Goal: Task Accomplishment & Management: Manage account settings

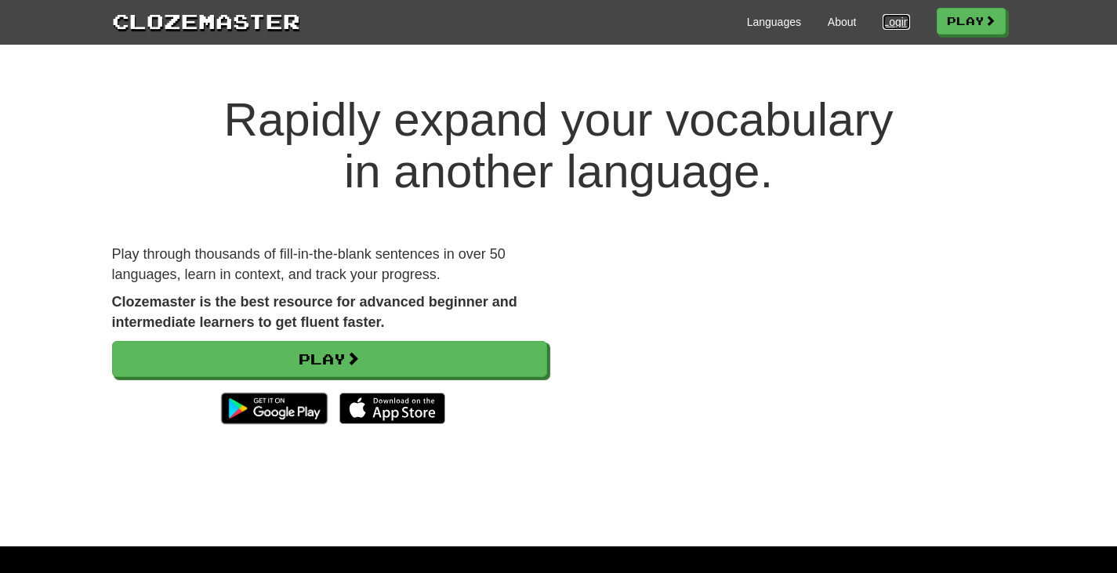
click at [888, 24] on link "Login" at bounding box center [895, 22] width 27 height 16
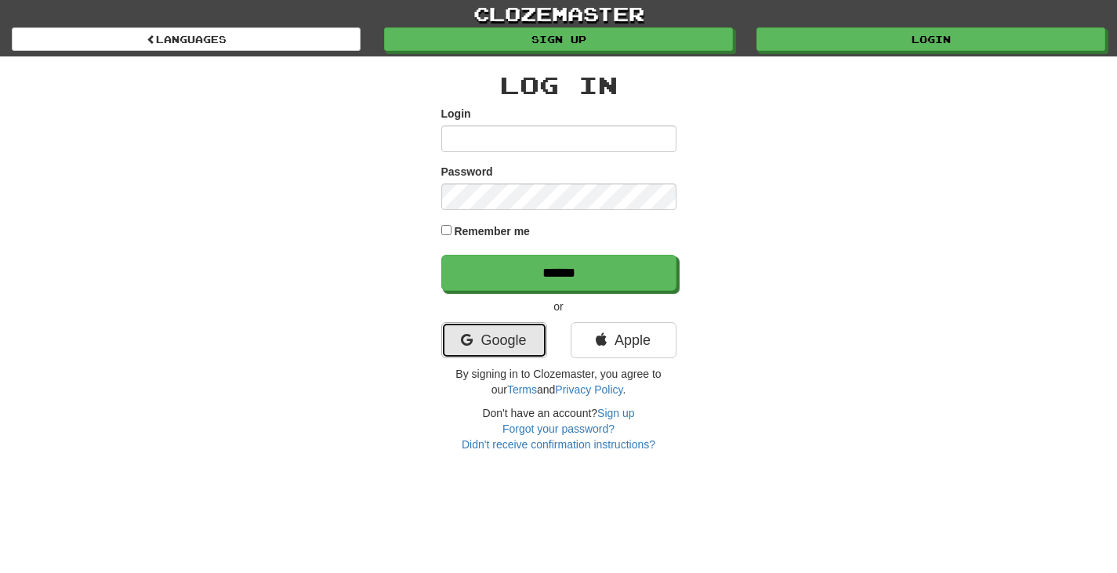
click at [528, 352] on link "Google" at bounding box center [494, 340] width 106 height 36
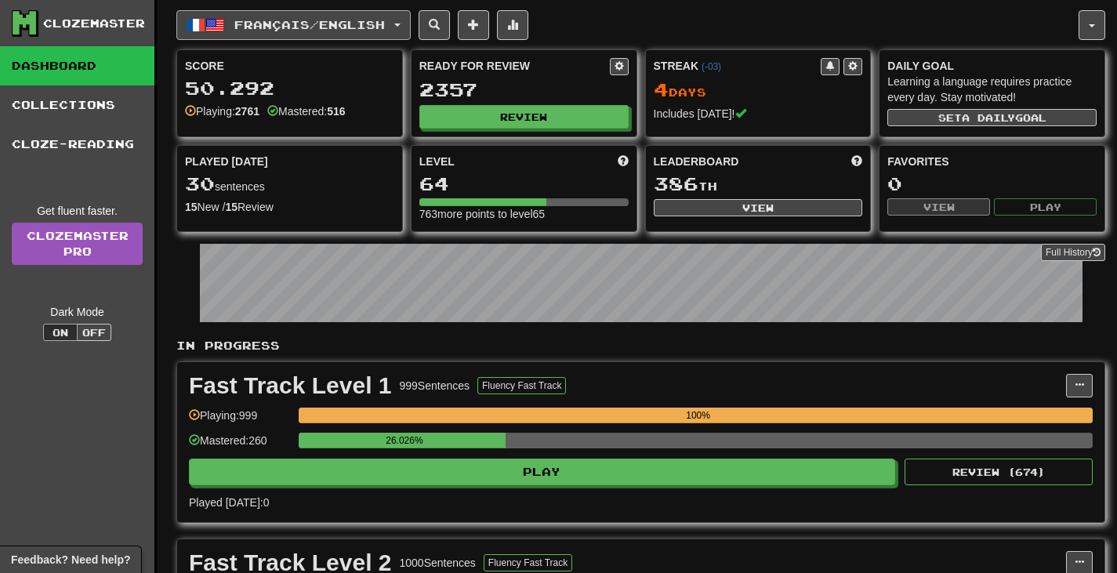
click at [385, 21] on span "Français / English" at bounding box center [309, 24] width 150 height 13
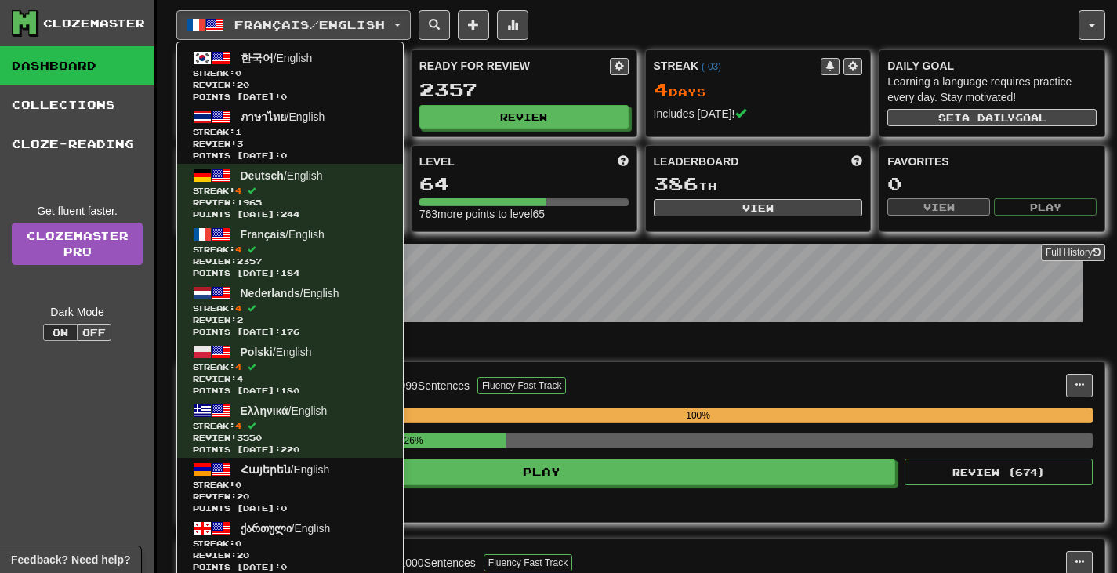
click at [640, 24] on div "Français / English 한국어 / English Streak: 0 Review: 20 Points [DATE]: 0 ภาษาไทย …" at bounding box center [627, 25] width 902 height 30
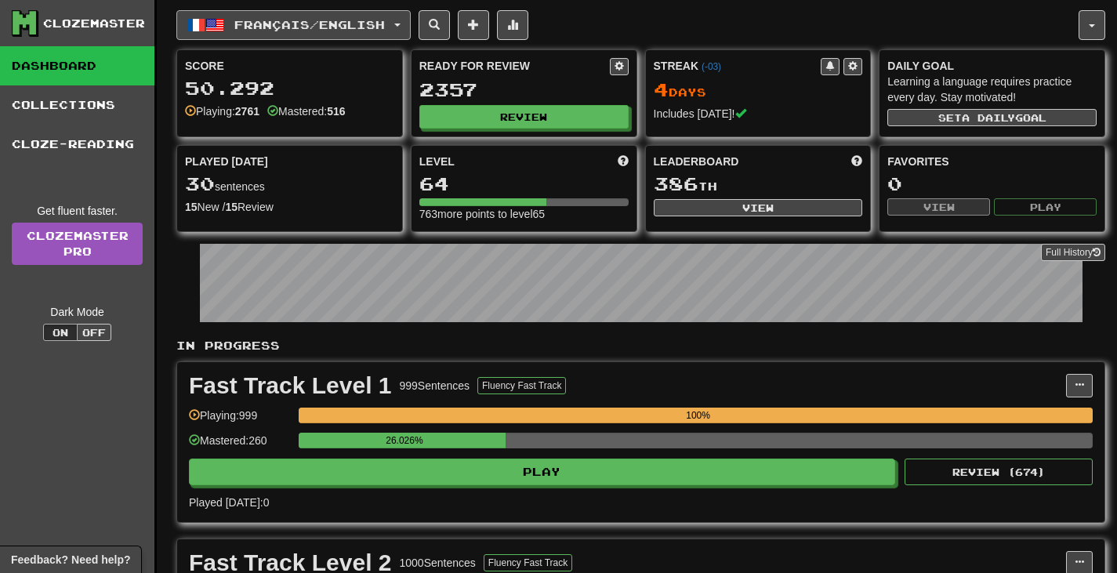
click at [258, 27] on span "Français / English" at bounding box center [309, 24] width 150 height 13
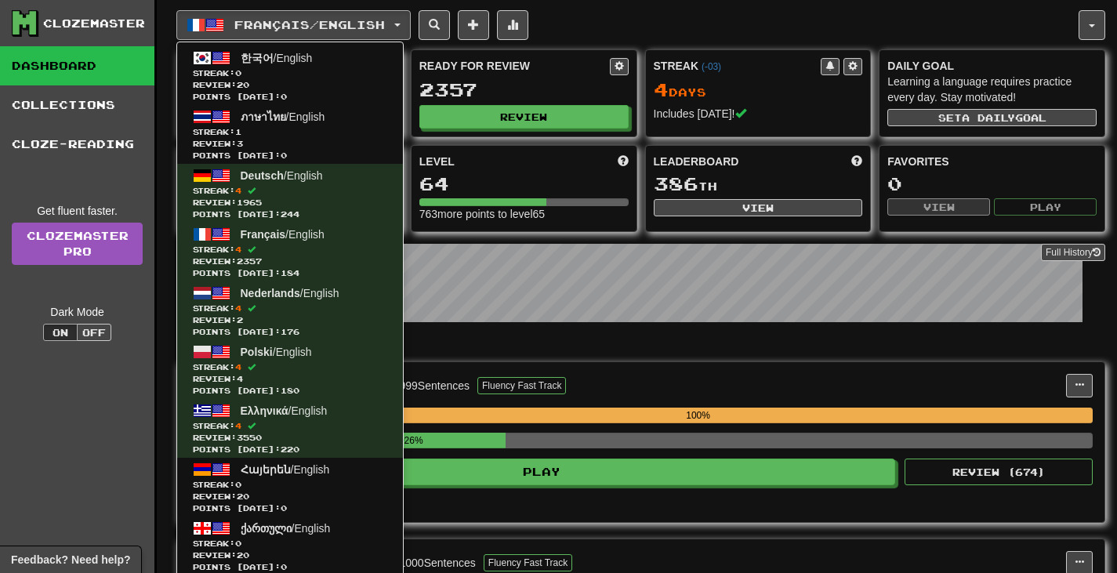
click at [663, 29] on div "Français / English 한국어 / English Streak: 0 Review: 20 Points [DATE]: 0 ภาษาไทย …" at bounding box center [627, 25] width 902 height 30
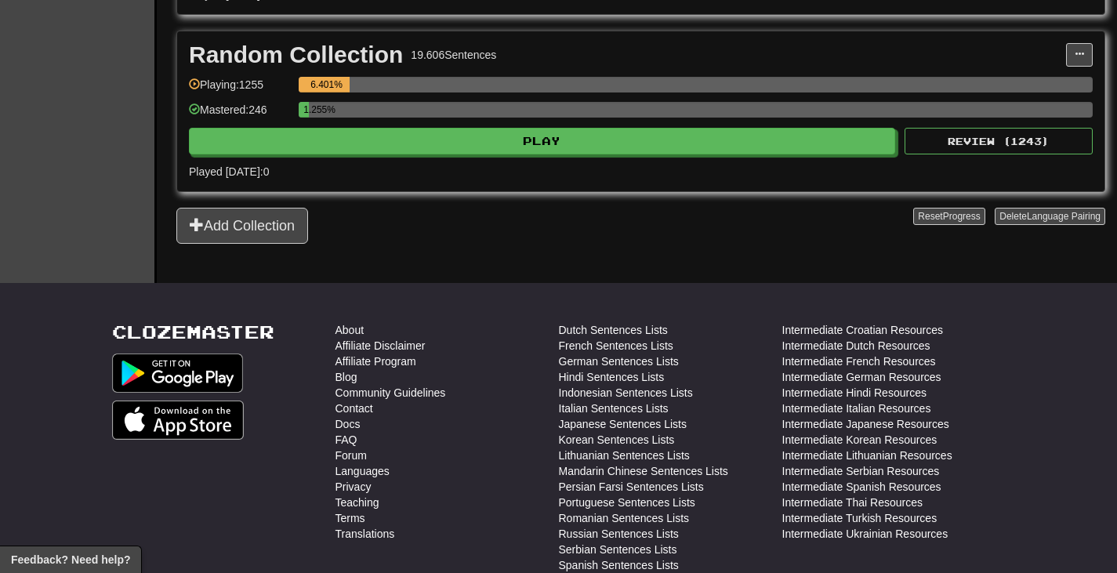
scroll to position [1089, 0]
